Goal: Information Seeking & Learning: Learn about a topic

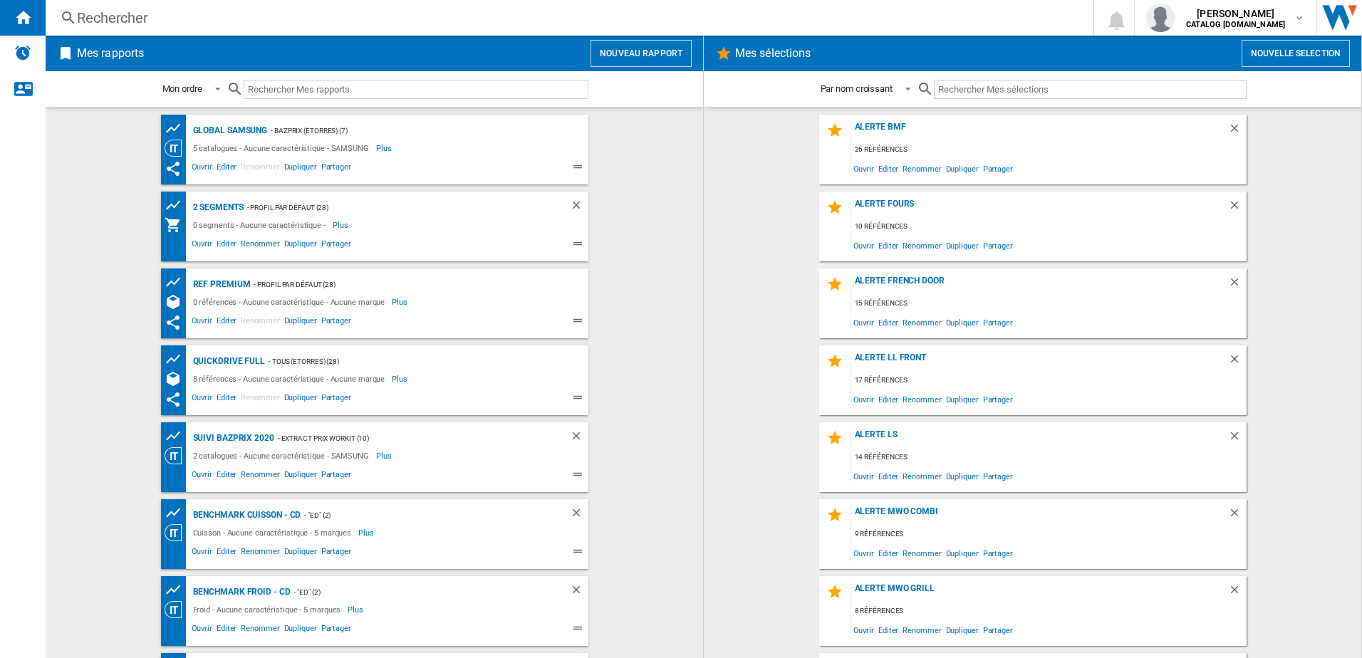
click at [224, 23] on div "Rechercher" at bounding box center [566, 18] width 979 height 20
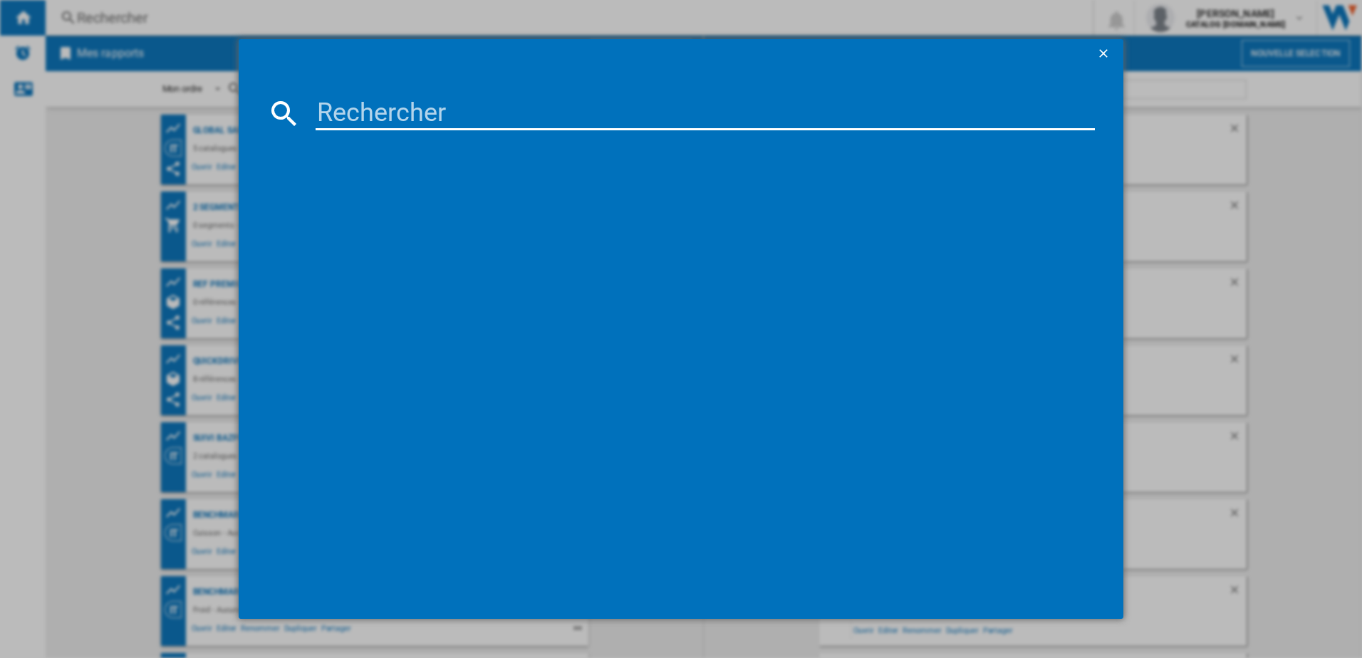
drag, startPoint x: 397, startPoint y: 98, endPoint x: 400, endPoint y: 108, distance: 11.3
click at [398, 99] on input at bounding box center [706, 113] width 780 height 34
paste input "RB34C600CSA"
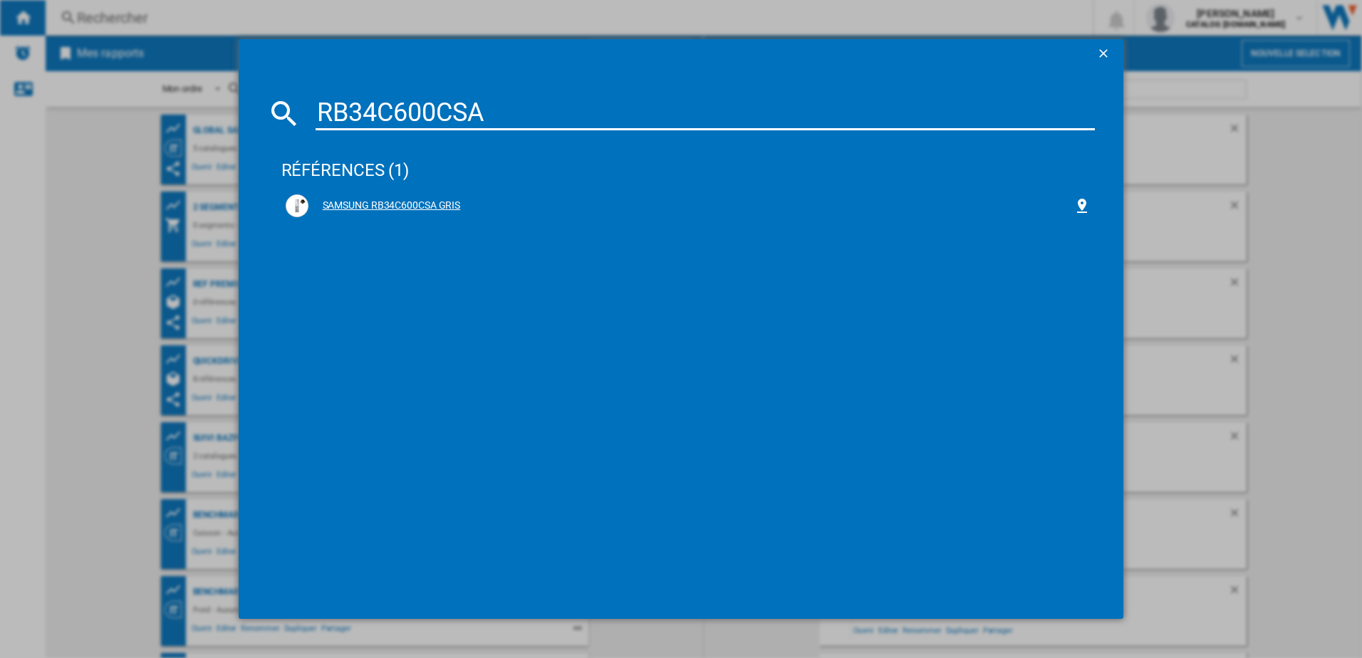
type input "RB34C600CSA"
click at [399, 206] on div "SAMSUNG RB34C600CSA GRIS" at bounding box center [691, 206] width 766 height 14
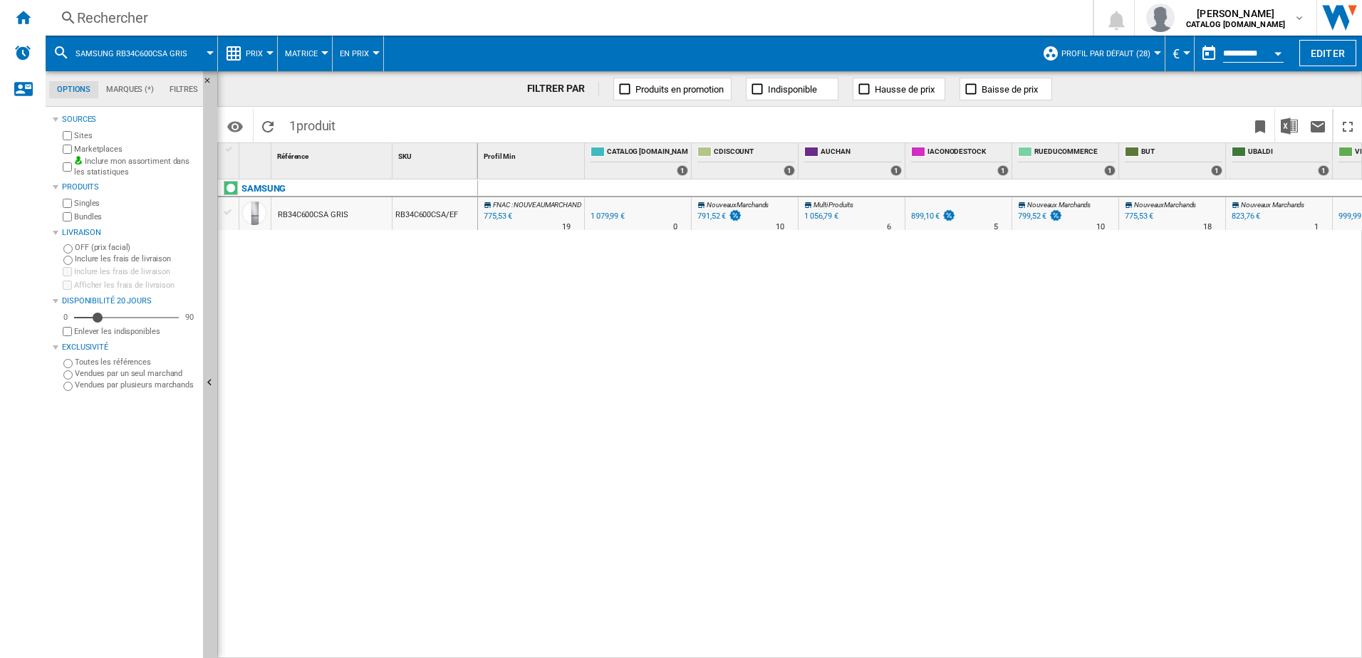
click at [271, 51] on div at bounding box center [269, 53] width 7 height 4
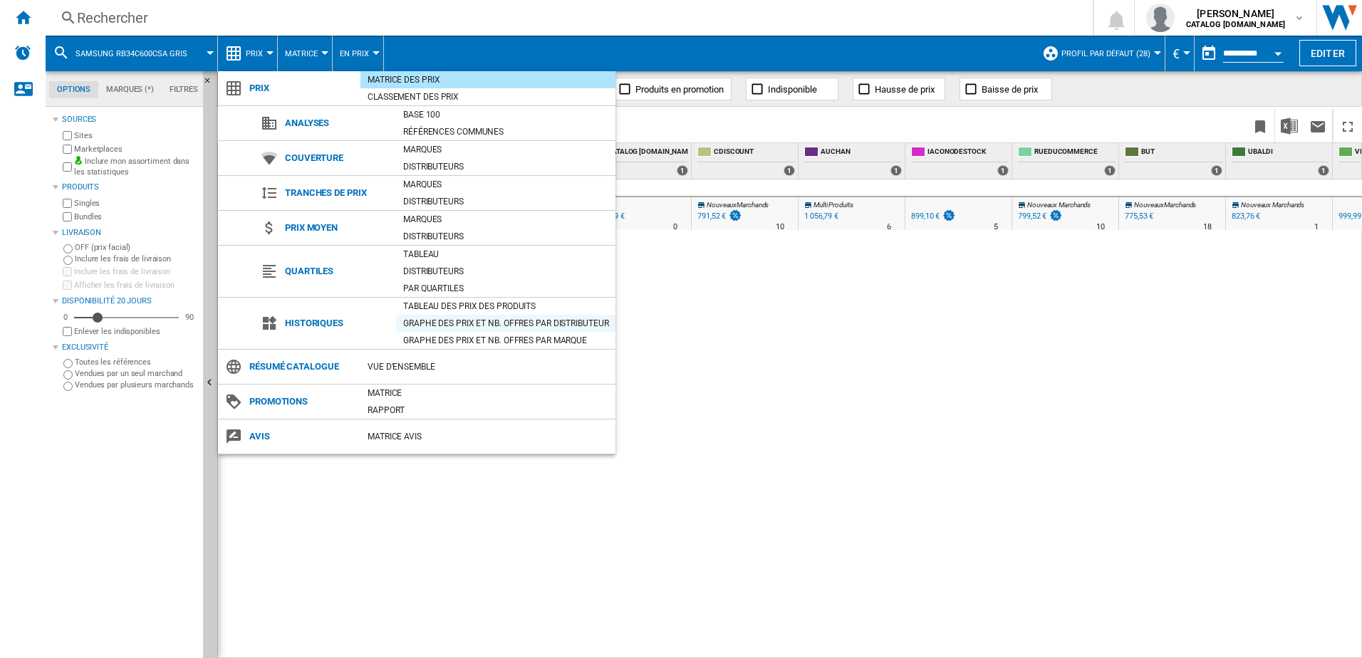
click at [449, 321] on div "Graphe des prix et nb. offres par distributeur" at bounding box center [505, 323] width 219 height 14
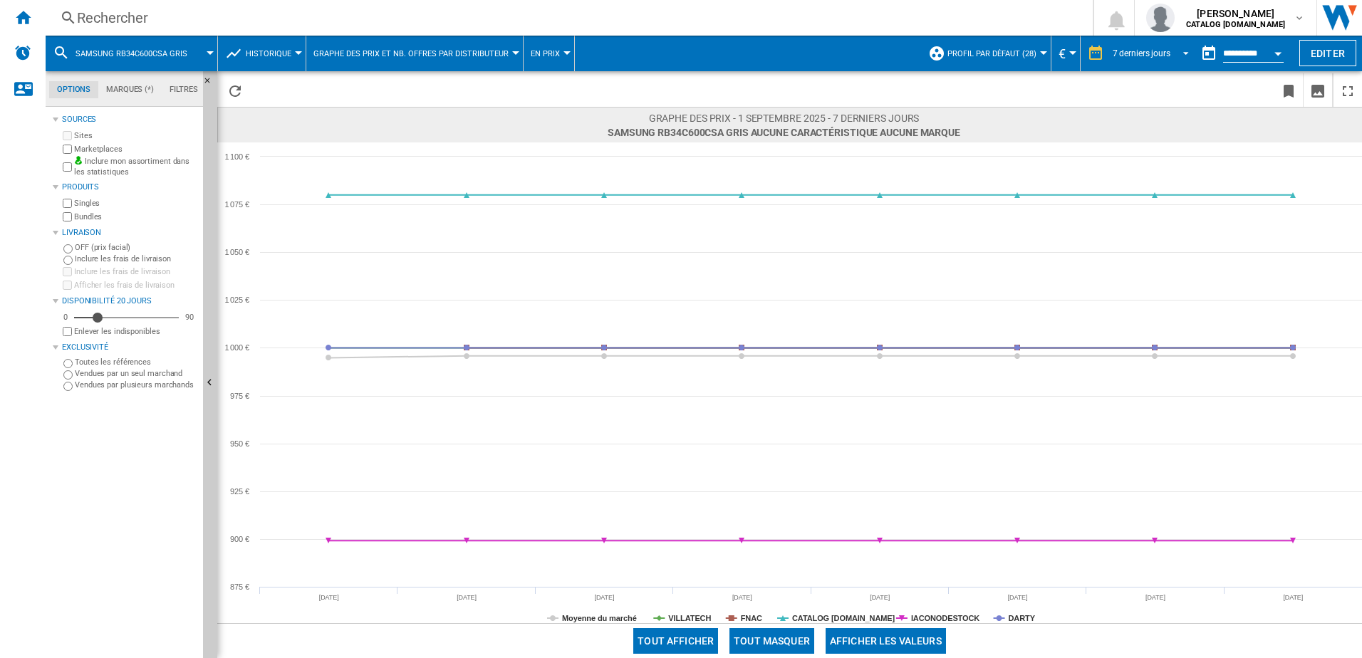
click at [1142, 56] on div "7 derniers jours" at bounding box center [1142, 53] width 58 height 10
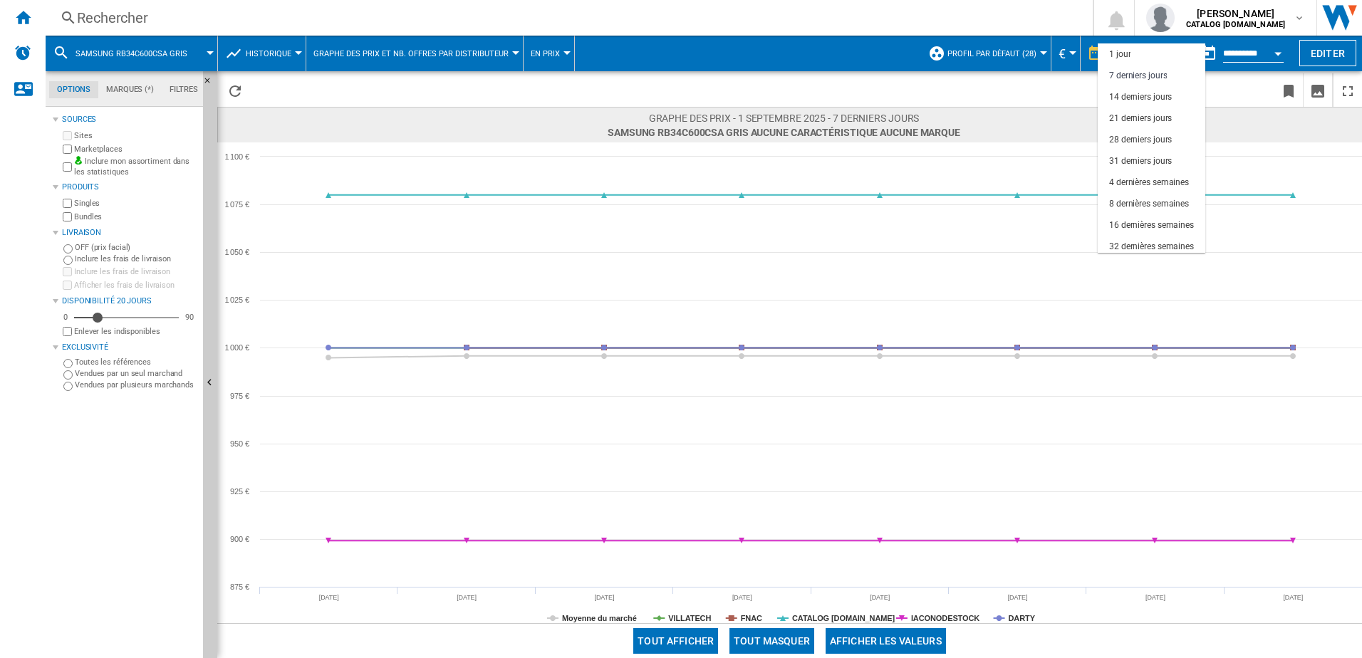
scroll to position [21, 0]
click at [1150, 207] on div "16 dernières semaines" at bounding box center [1151, 204] width 85 height 12
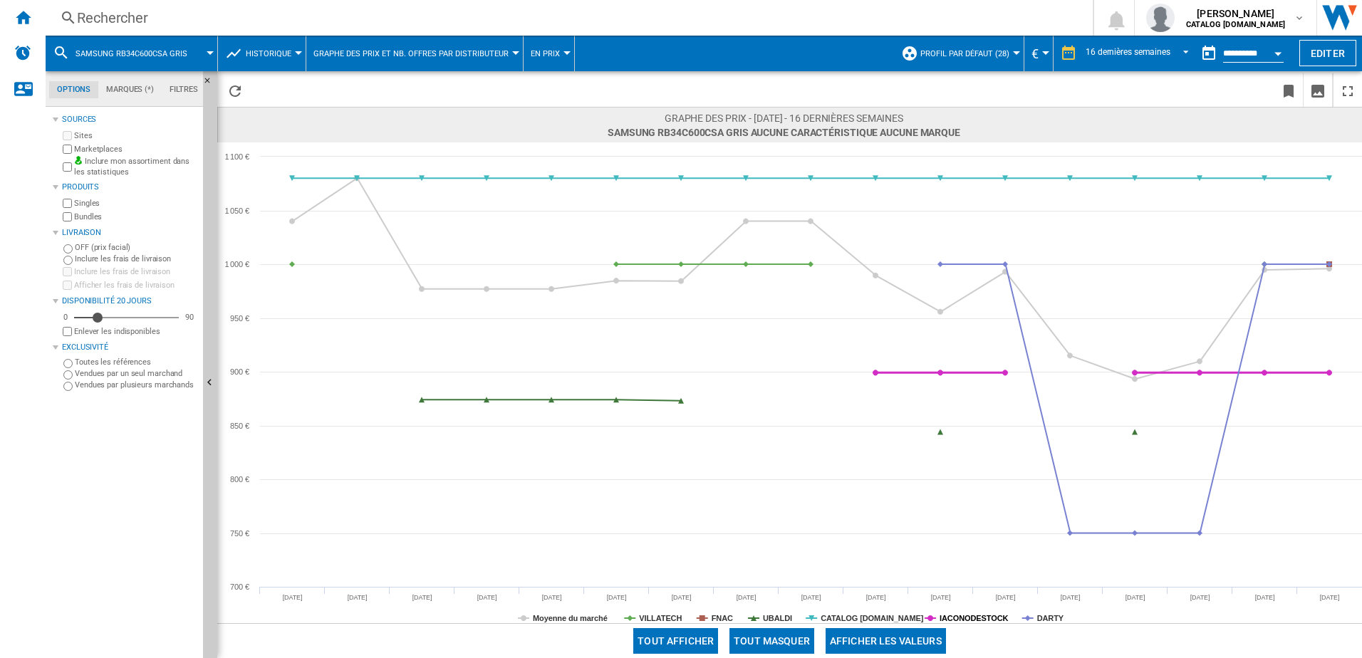
click at [966, 623] on tspan "IACONODESTOCK" at bounding box center [973, 618] width 68 height 9
click at [876, 619] on tspan "CATALOG [DOMAIN_NAME]" at bounding box center [872, 618] width 103 height 9
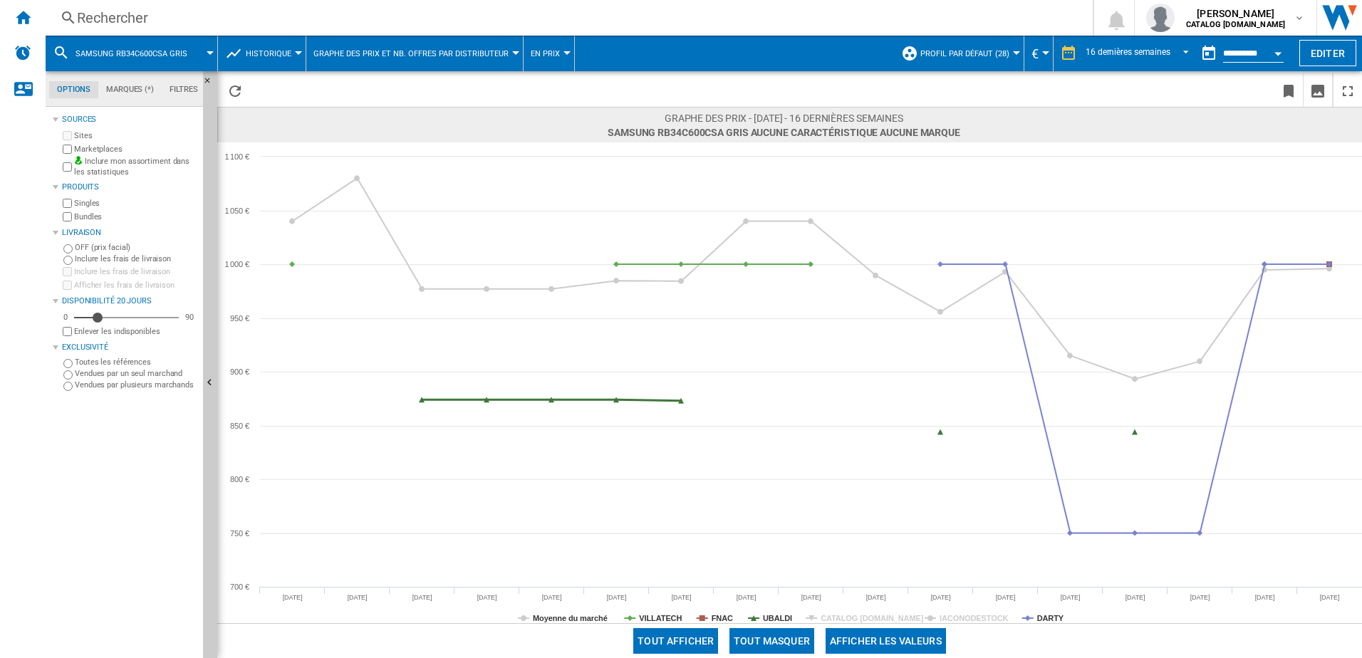
click at [744, 618] on rect at bounding box center [789, 382] width 1145 height 481
click at [698, 618] on icon at bounding box center [702, 618] width 11 height 0
click at [623, 620] on rect at bounding box center [789, 382] width 1145 height 481
click at [558, 619] on tspan "Moyenne du marché" at bounding box center [570, 618] width 75 height 9
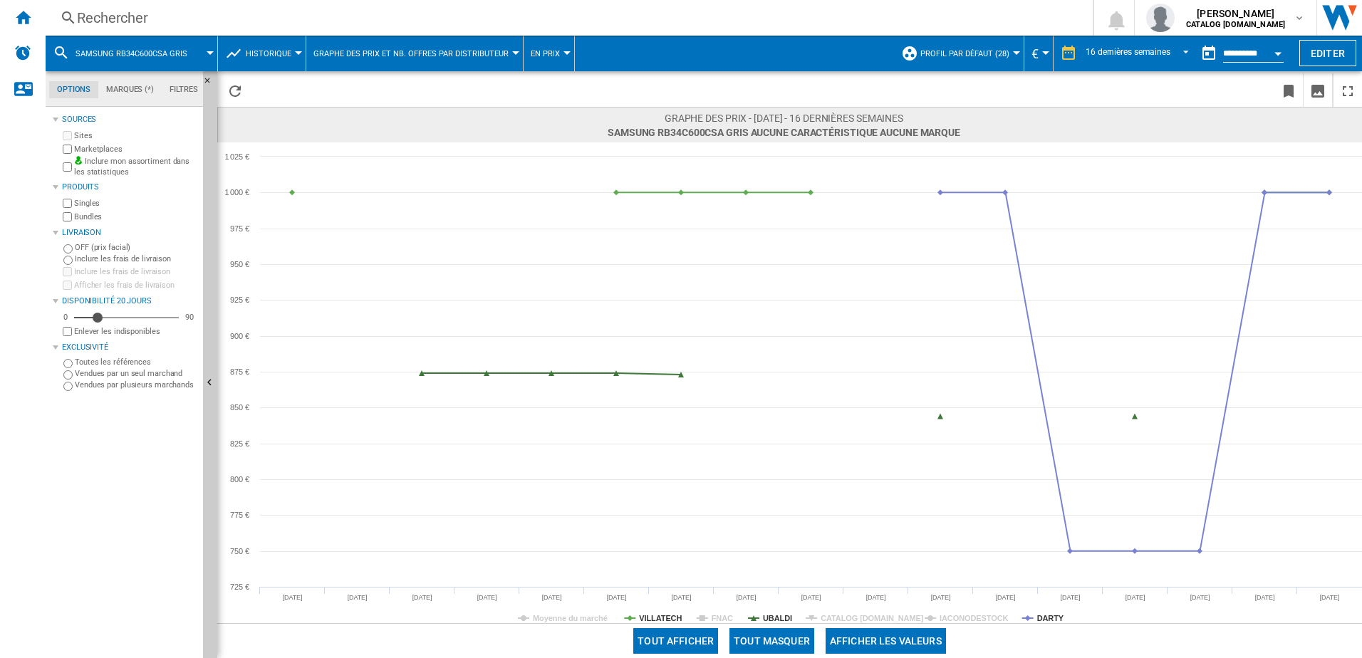
click at [652, 612] on rect at bounding box center [789, 382] width 1145 height 481
click at [771, 619] on tspan "UBALDI" at bounding box center [777, 618] width 29 height 9
click at [652, 615] on tspan "VILLATECH" at bounding box center [660, 618] width 43 height 9
